Goal: Task Accomplishment & Management: Manage account settings

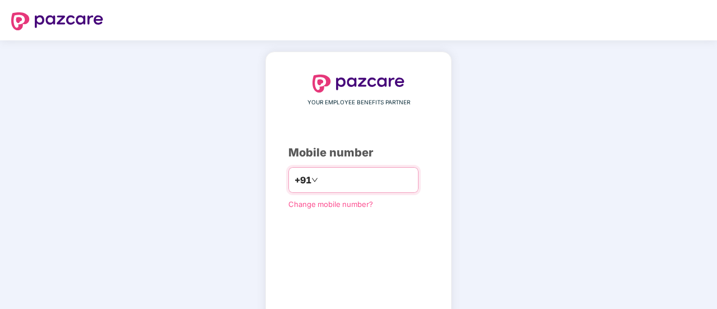
click at [327, 169] on div "+91" at bounding box center [353, 180] width 130 height 26
click at [327, 173] on input "number" at bounding box center [366, 180] width 92 height 18
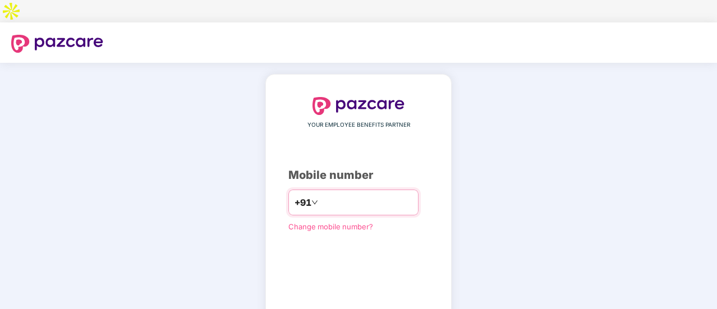
type input "**********"
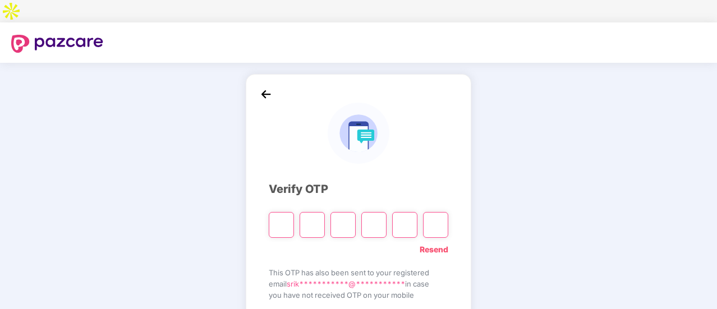
type input "*"
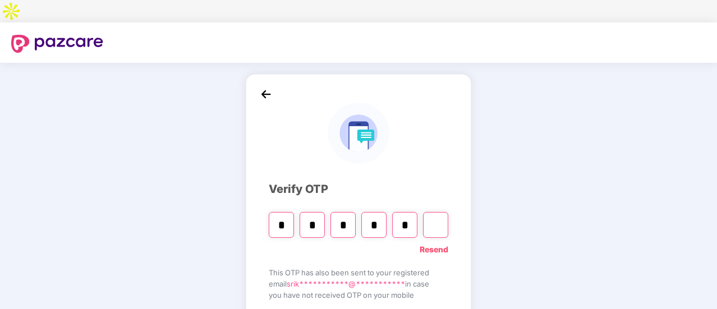
type input "*"
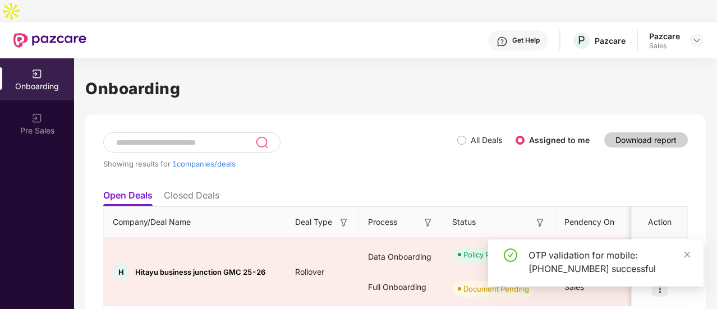
scroll to position [15, 0]
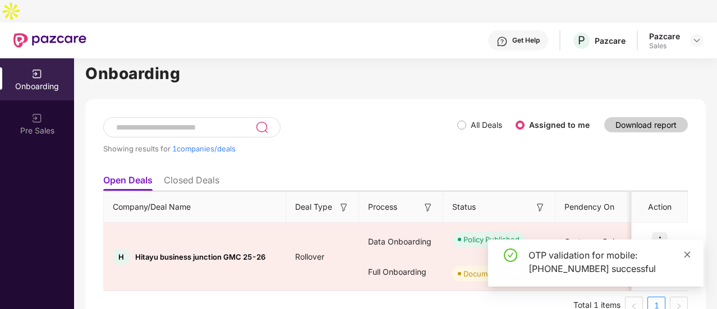
click at [686, 255] on icon "close" at bounding box center [687, 255] width 8 height 8
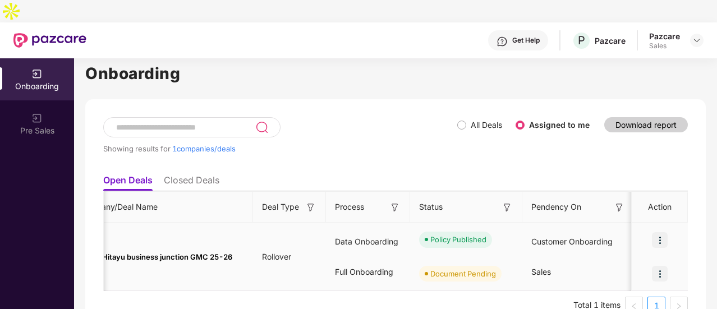
scroll to position [0, 0]
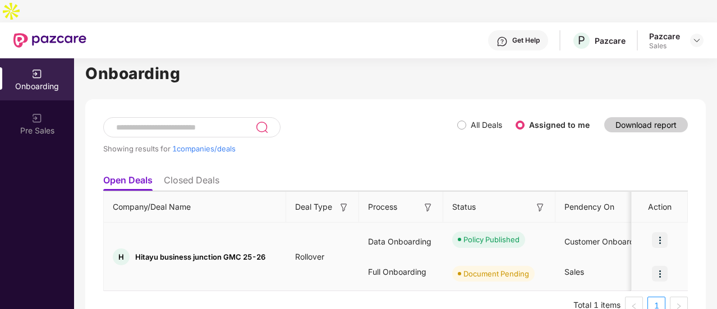
click at [580, 223] on td "Customer Onboarding Sales" at bounding box center [611, 257] width 112 height 68
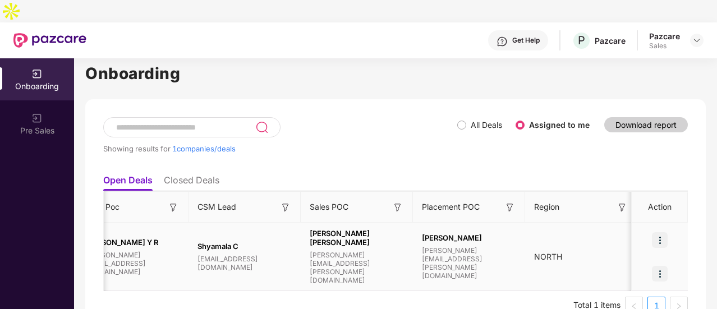
scroll to position [0, 1056]
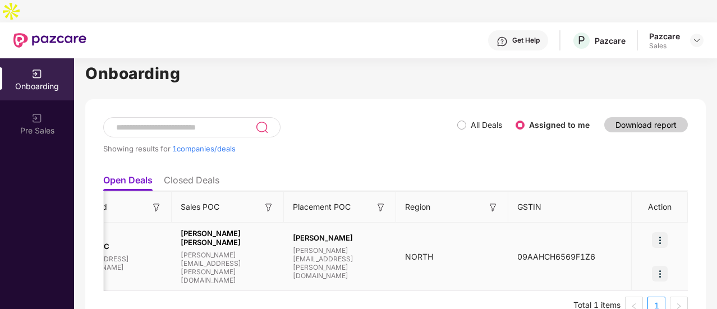
click at [659, 266] on img at bounding box center [660, 274] width 16 height 16
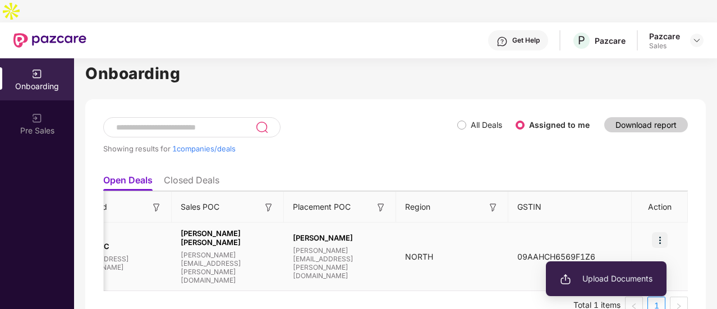
click at [628, 270] on li "Upload Documents" at bounding box center [606, 279] width 121 height 24
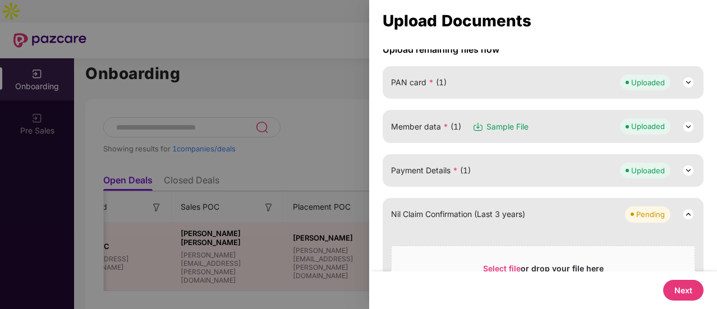
scroll to position [180, 0]
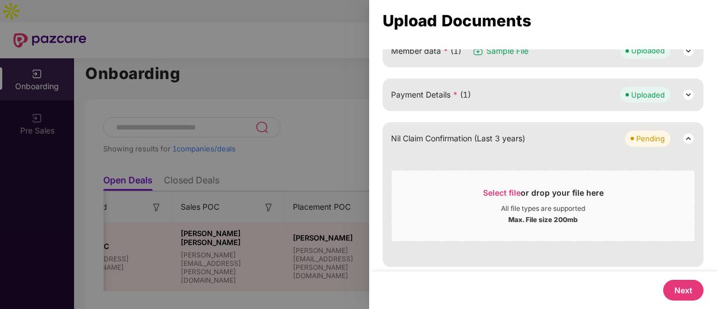
click at [684, 292] on button "Next" at bounding box center [683, 290] width 40 height 21
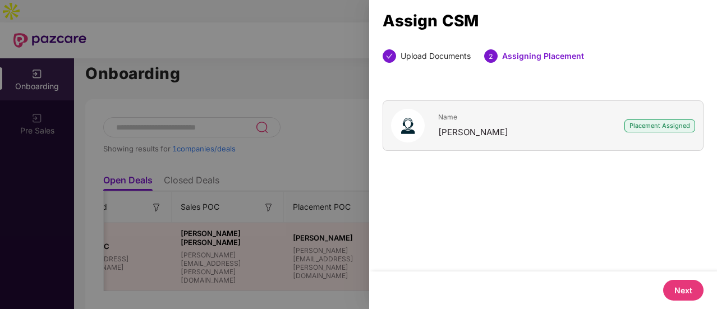
click at [684, 292] on button "Next" at bounding box center [683, 290] width 40 height 21
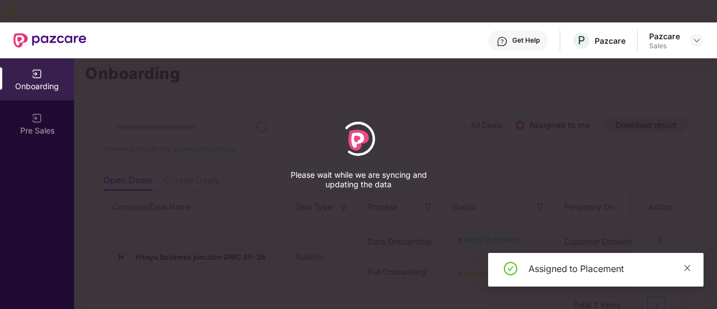
click at [684, 273] on link at bounding box center [687, 268] width 8 height 12
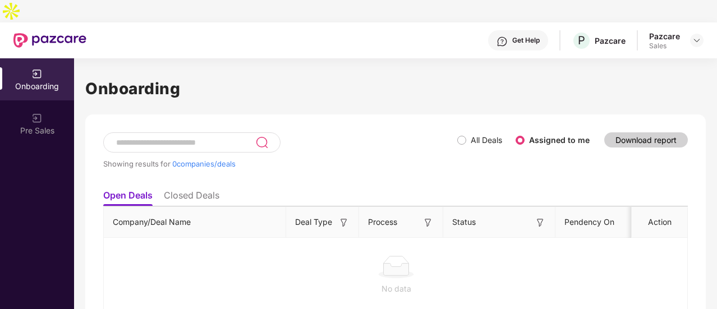
scroll to position [22, 0]
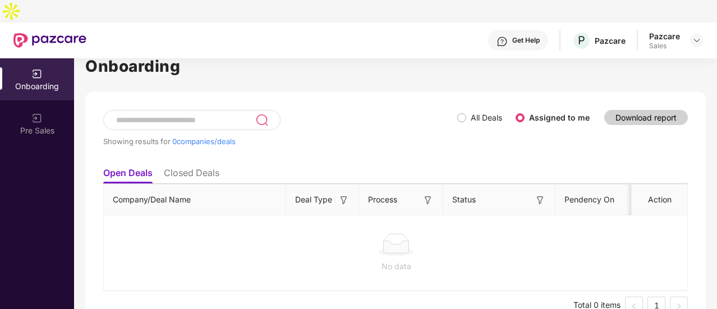
click at [490, 113] on label "All Deals" at bounding box center [485, 118] width 31 height 10
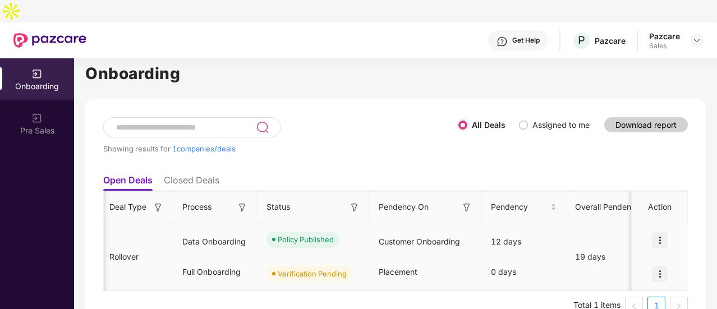
scroll to position [0, 0]
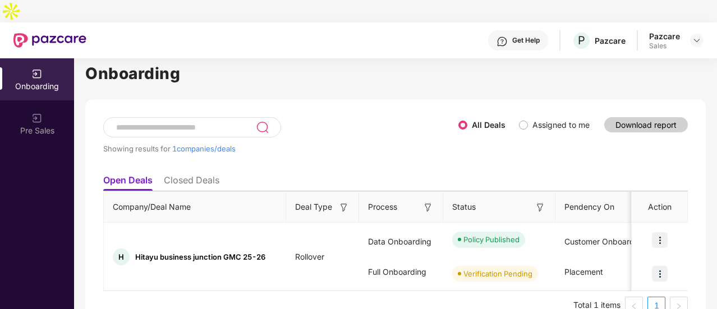
click at [528, 119] on span "Assigned to me" at bounding box center [561, 125] width 66 height 12
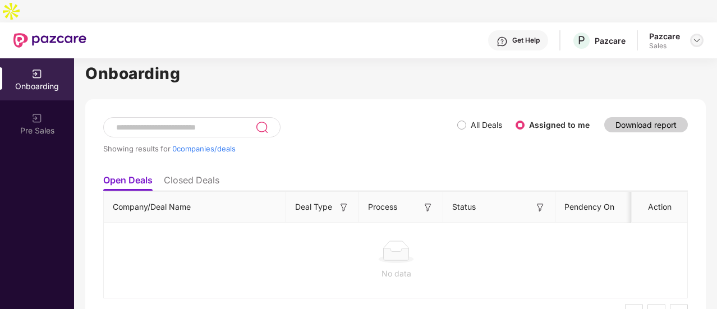
click at [697, 34] on div at bounding box center [696, 40] width 13 height 13
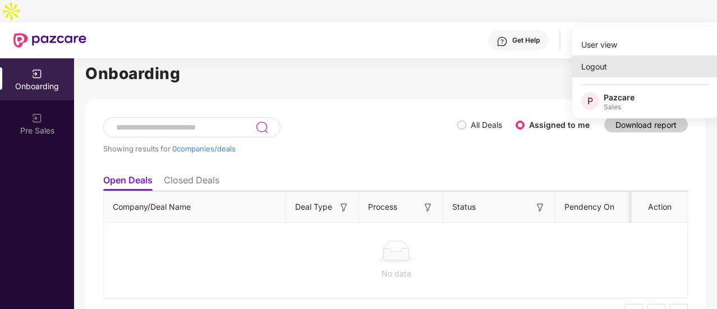
click at [653, 67] on div "Logout" at bounding box center [645, 67] width 146 height 22
